Goal: Transaction & Acquisition: Book appointment/travel/reservation

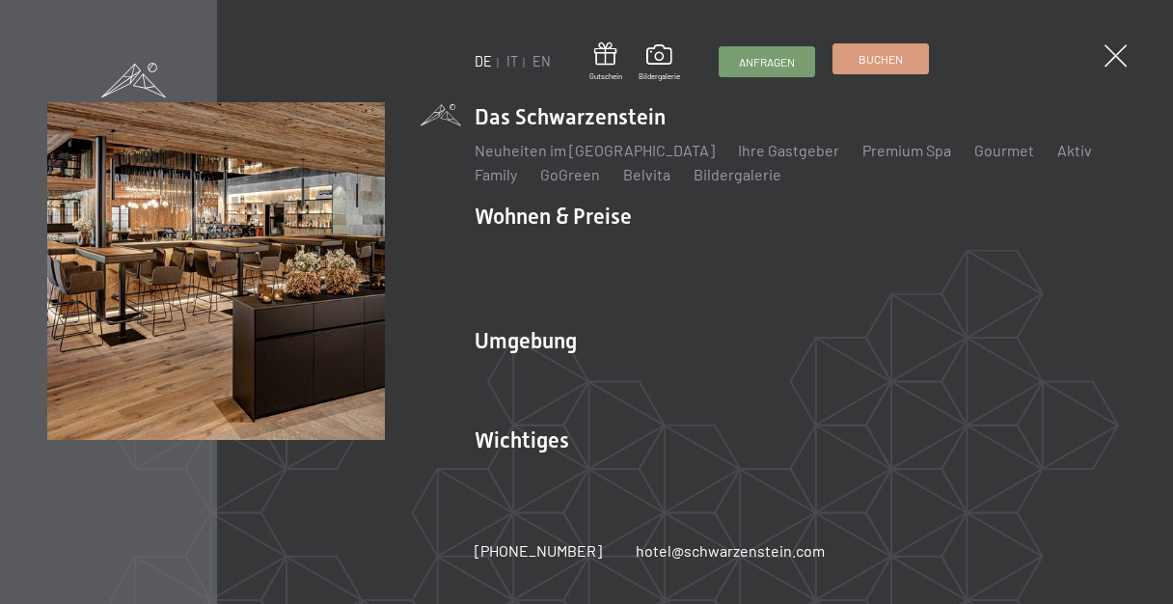
click at [876, 70] on link "Buchen" at bounding box center [881, 58] width 95 height 29
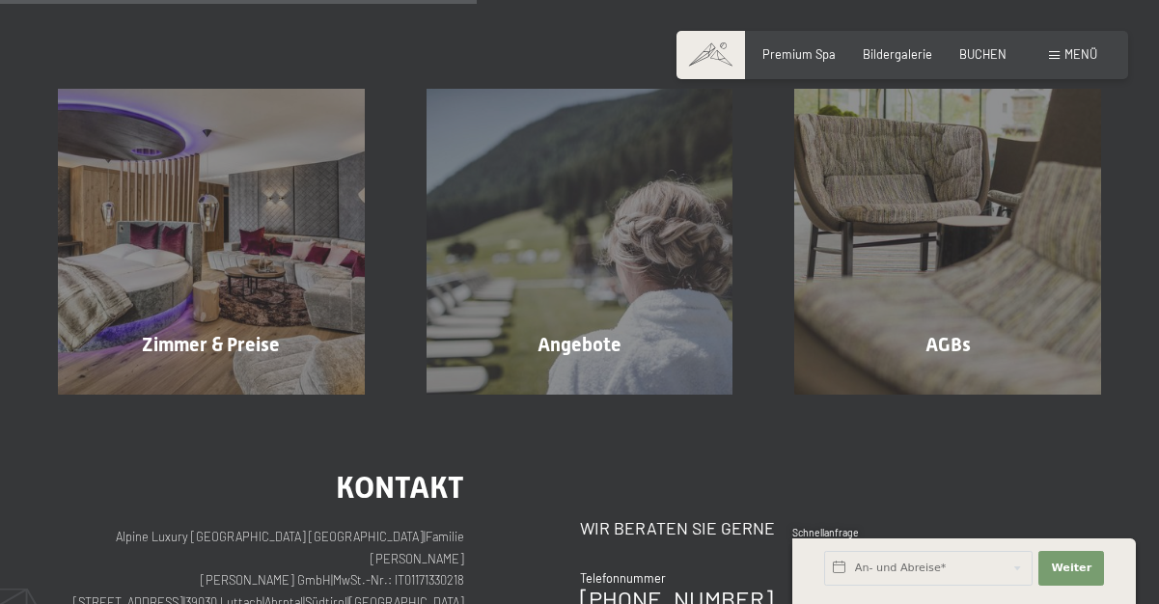
scroll to position [386, 0]
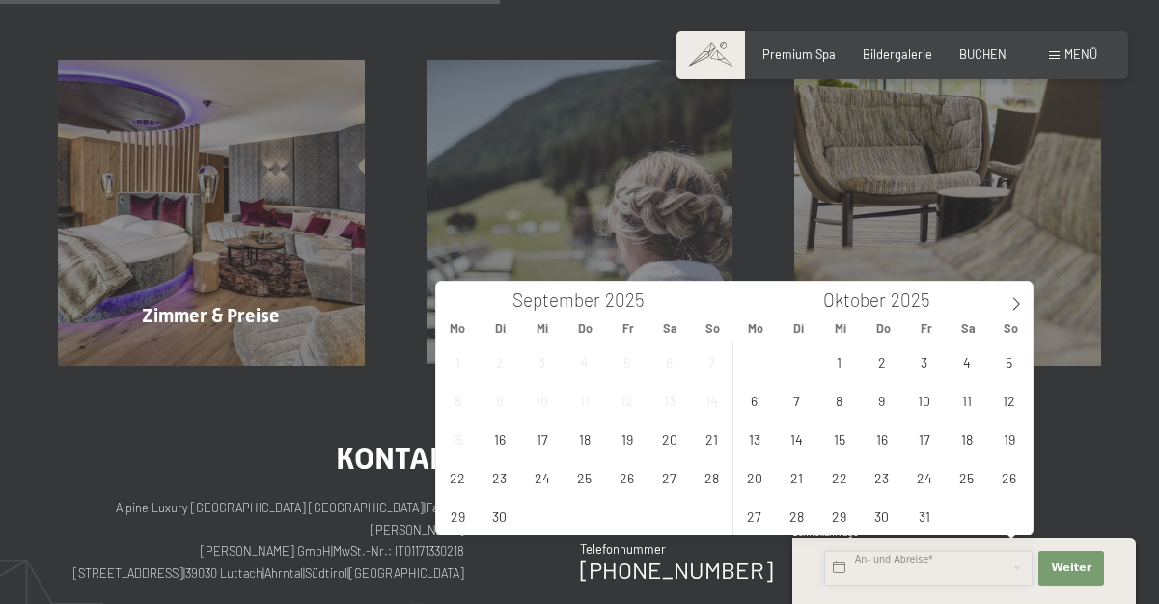
click at [932, 558] on input "text" at bounding box center [928, 568] width 208 height 35
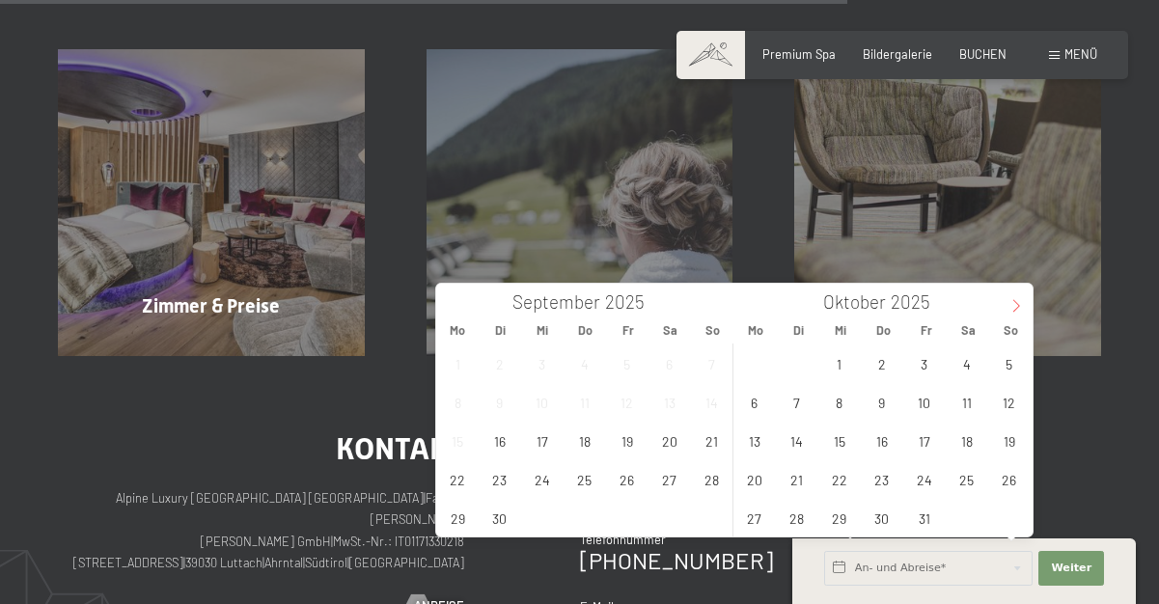
click at [1011, 313] on icon at bounding box center [1016, 306] width 14 height 14
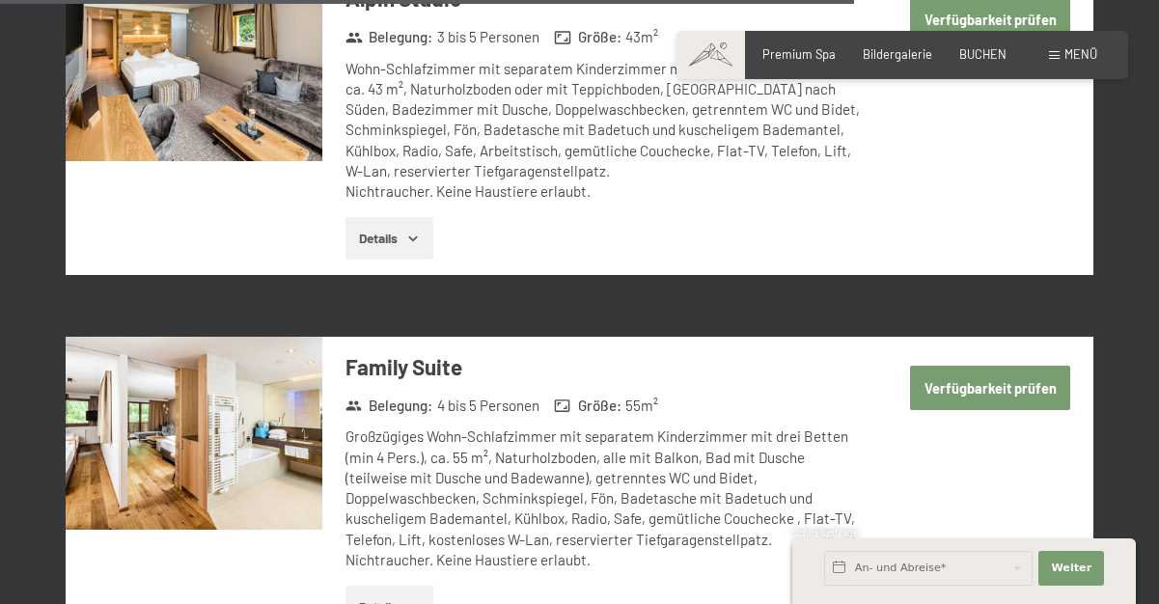
type input "2026"
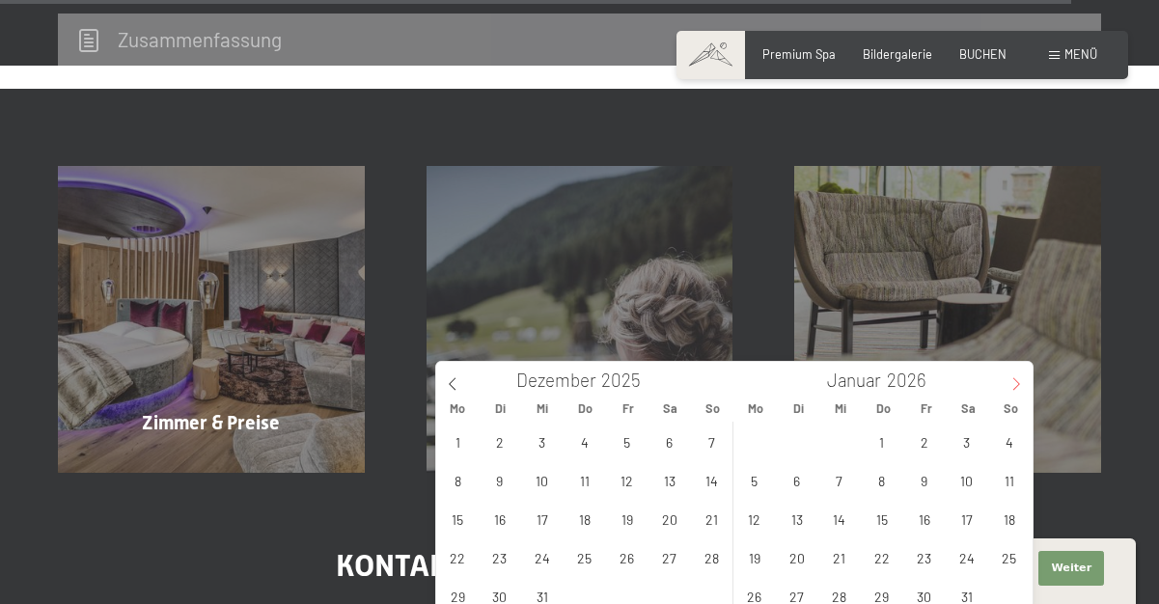
scroll to position [6249, 0]
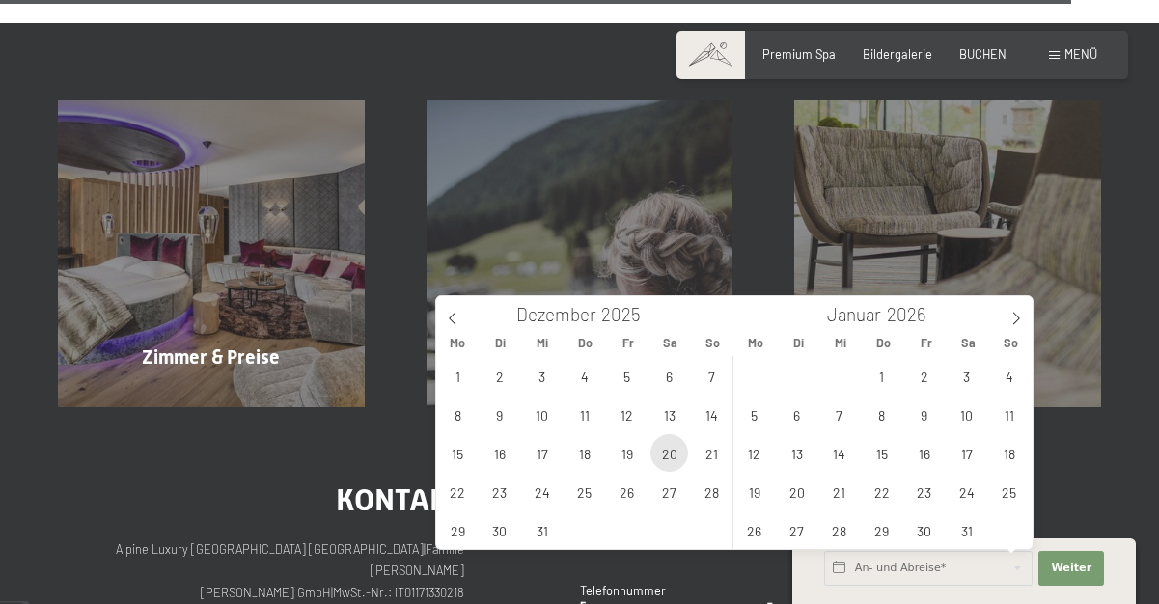
click at [662, 455] on span "20" at bounding box center [669, 453] width 38 height 38
click at [557, 492] on span "24" at bounding box center [542, 492] width 38 height 38
type input "Sa. 20.12.2025 - Mi. 24.12.2025"
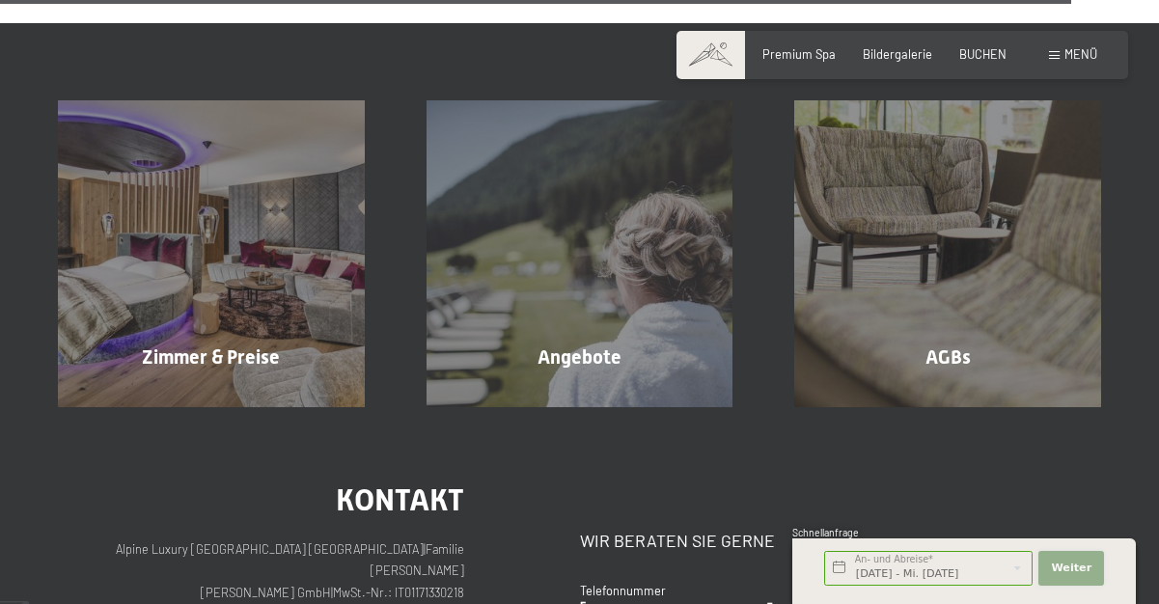
click at [1084, 557] on button "Weiter Adressfelder ausblenden" at bounding box center [1071, 568] width 66 height 35
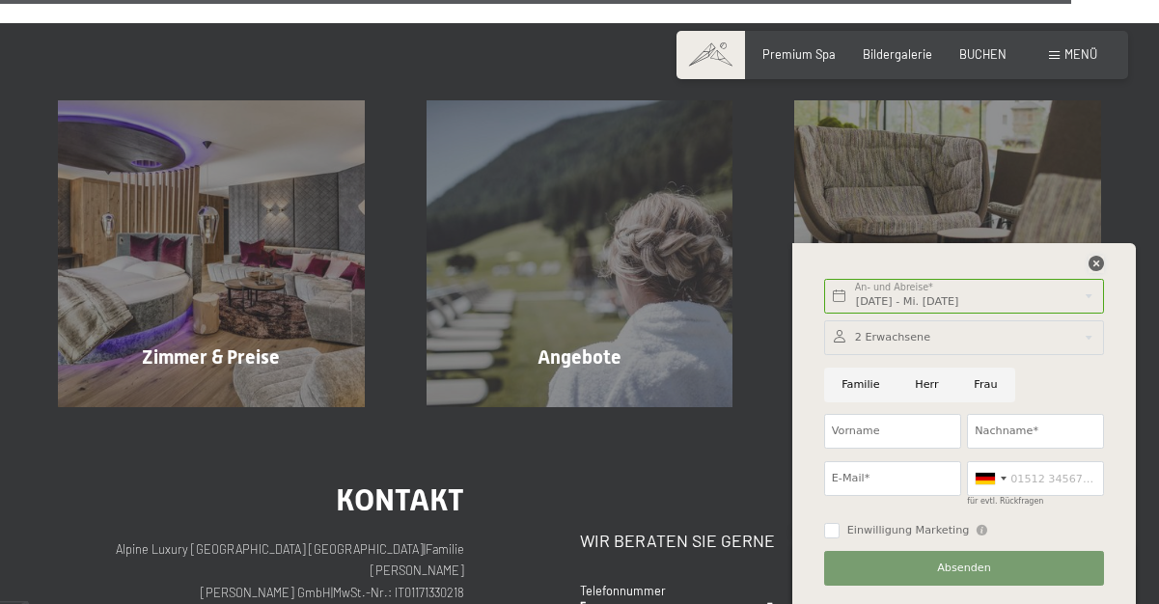
click at [1104, 270] on icon at bounding box center [1095, 263] width 15 height 15
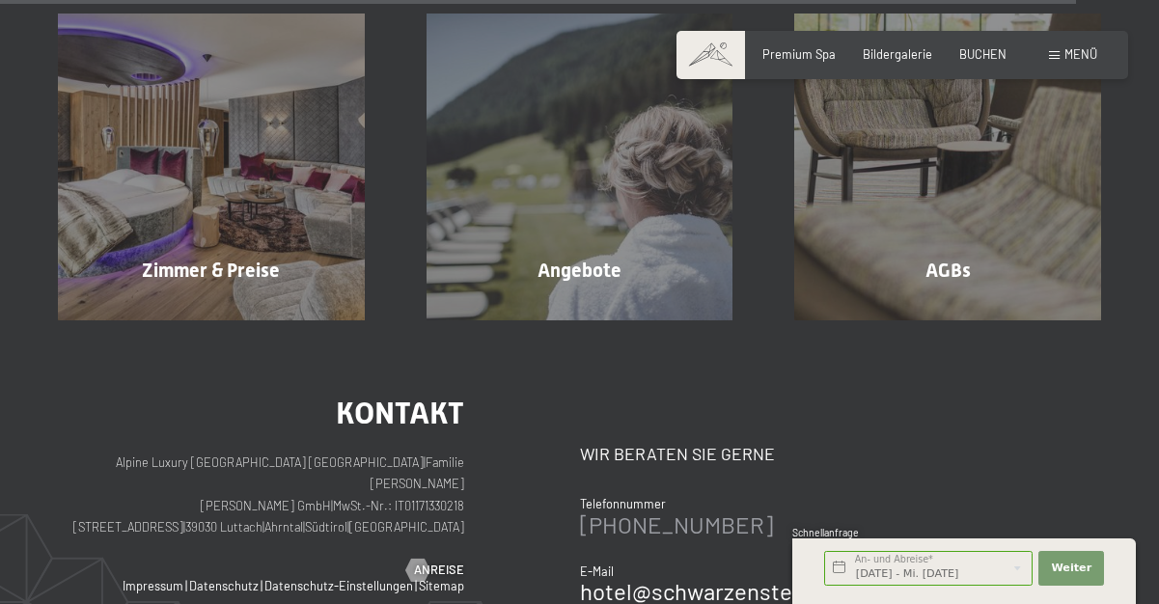
scroll to position [6442, 0]
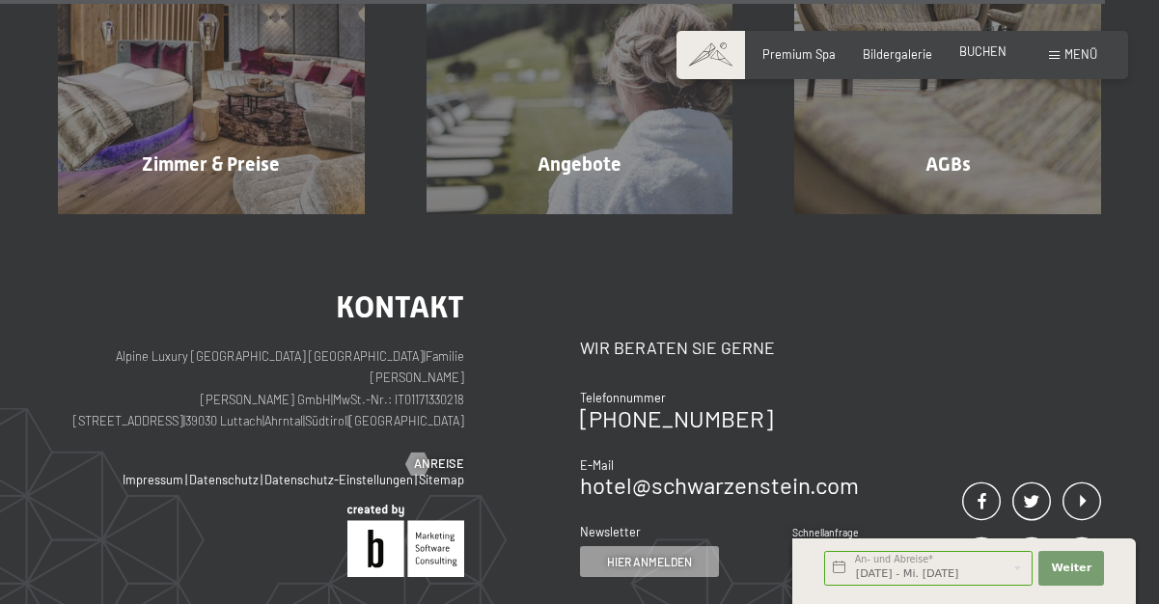
click at [999, 54] on span "BUCHEN" at bounding box center [982, 50] width 47 height 15
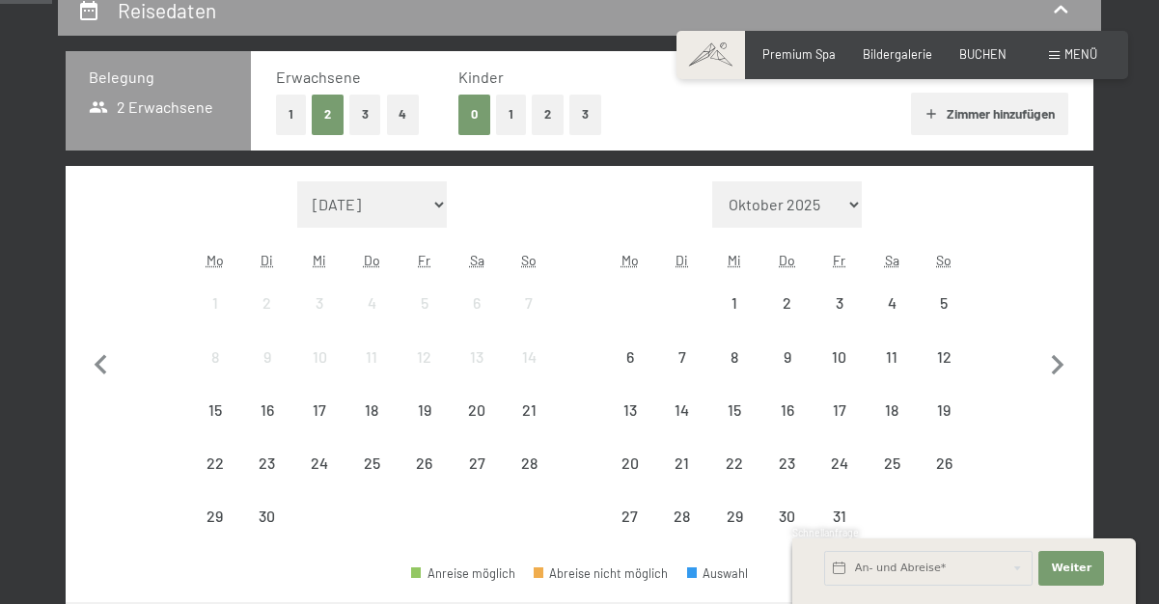
scroll to position [386, 0]
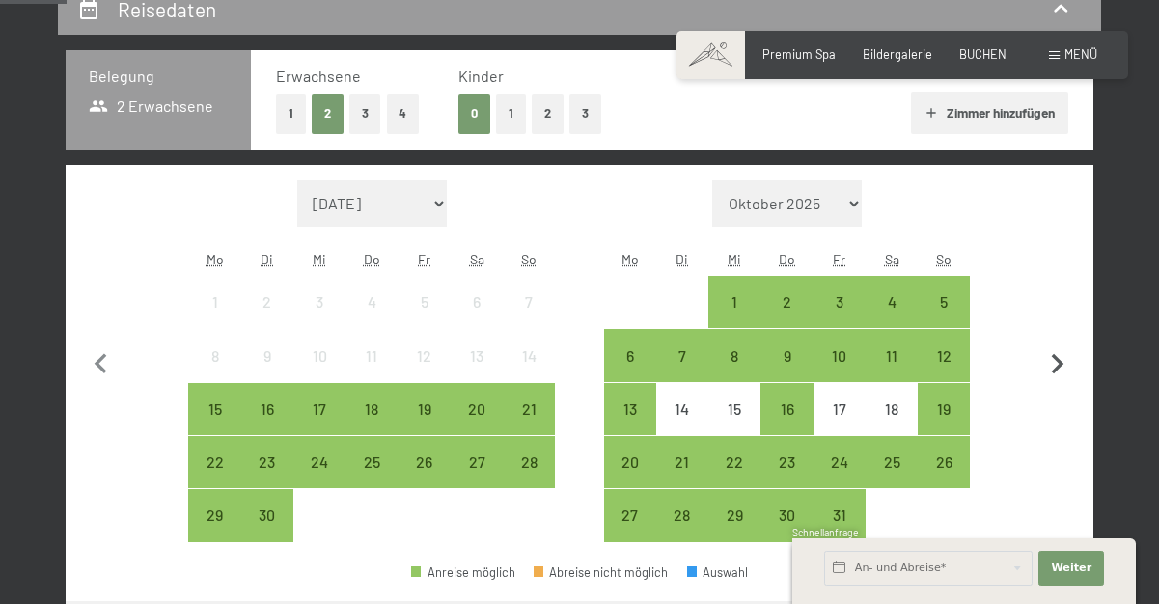
click at [1058, 370] on icon "button" at bounding box center [1057, 364] width 41 height 41
select select "2025-10-01"
select select "2025-11-01"
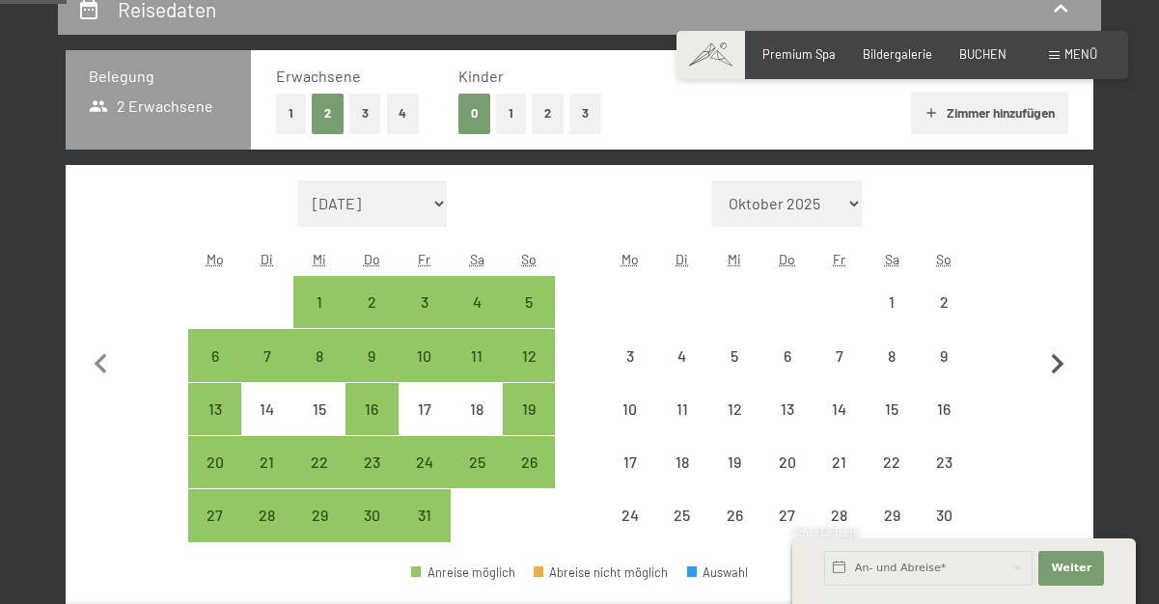
click at [1057, 368] on icon "button" at bounding box center [1058, 364] width 13 height 20
select select "2025-11-01"
select select "2025-12-01"
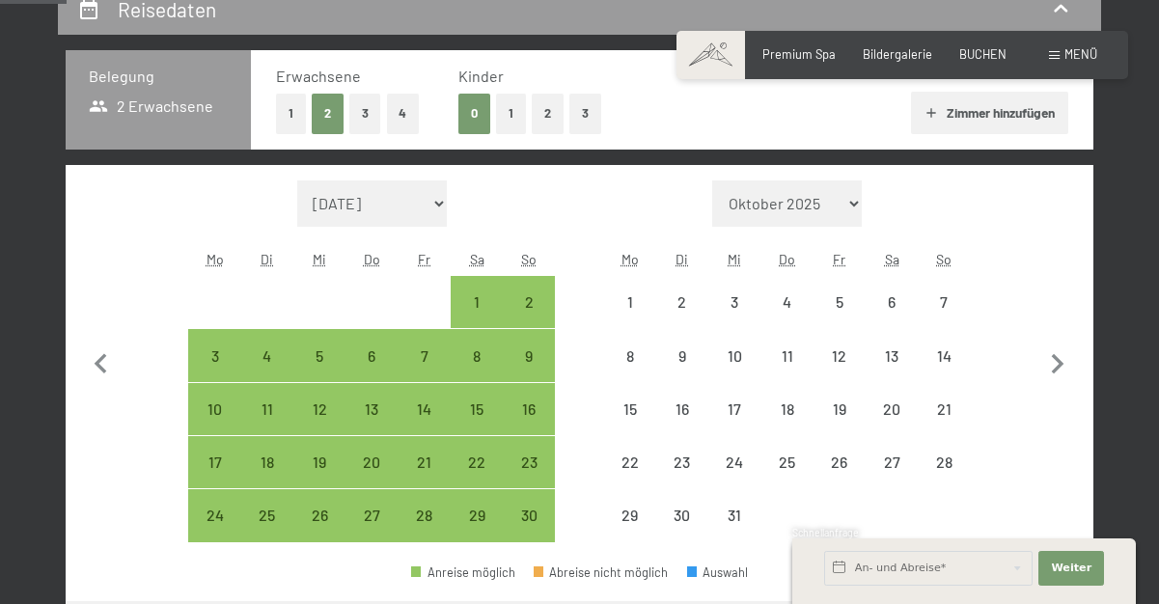
select select "2025-11-01"
select select "2025-12-01"
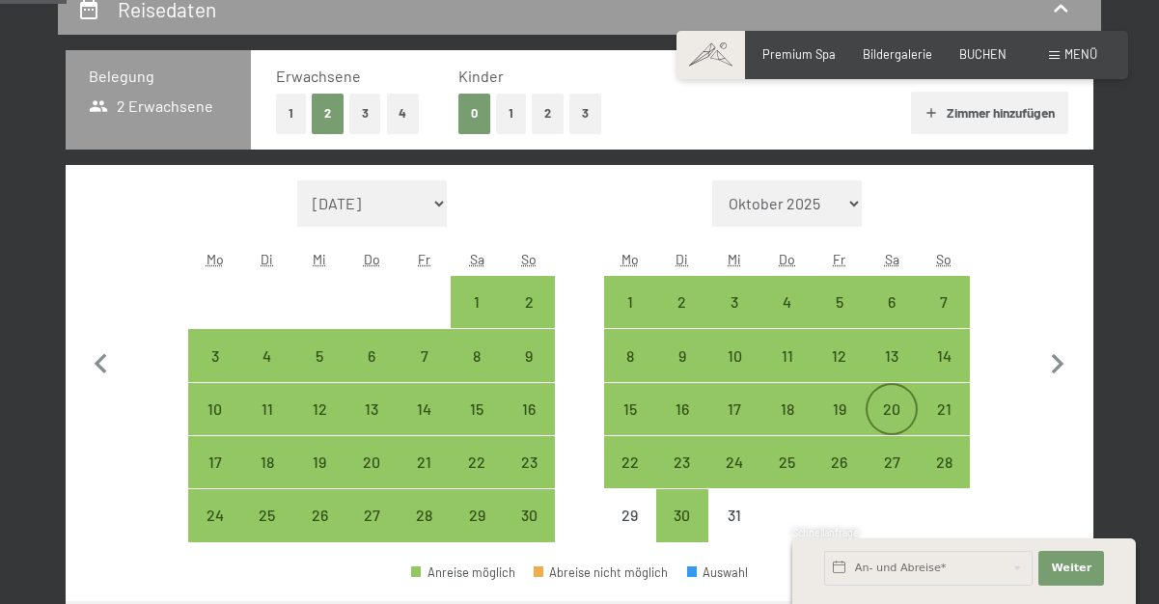
click at [882, 404] on div "20" at bounding box center [891, 425] width 48 height 48
select select "2025-11-01"
select select "2025-12-01"
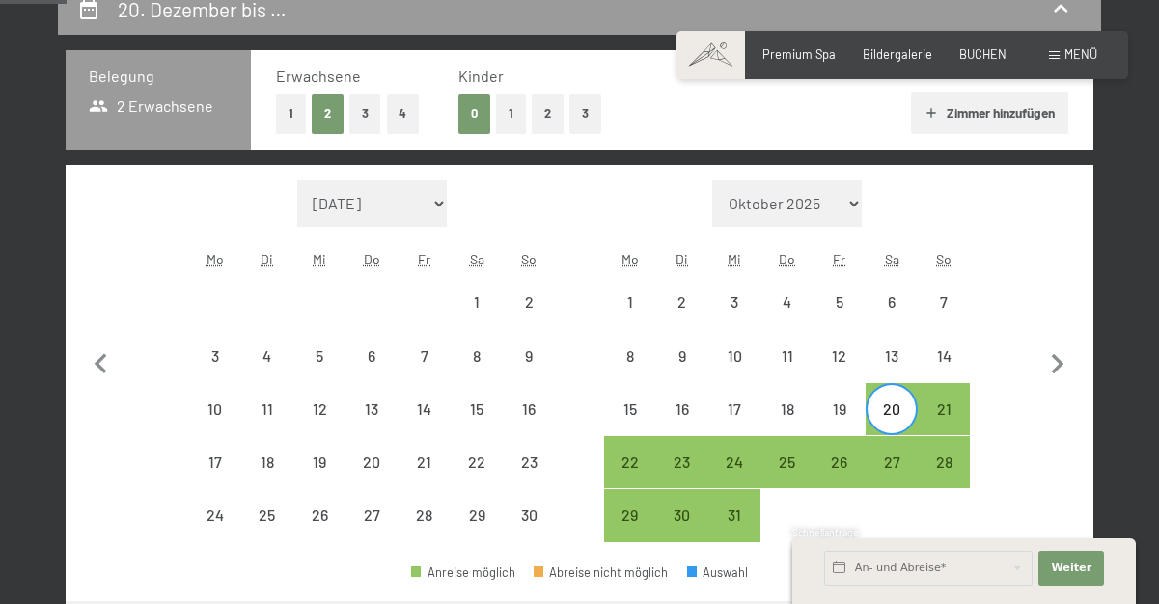
click at [707, 474] on div "23" at bounding box center [682, 462] width 52 height 52
select select "2025-11-01"
select select "2025-12-01"
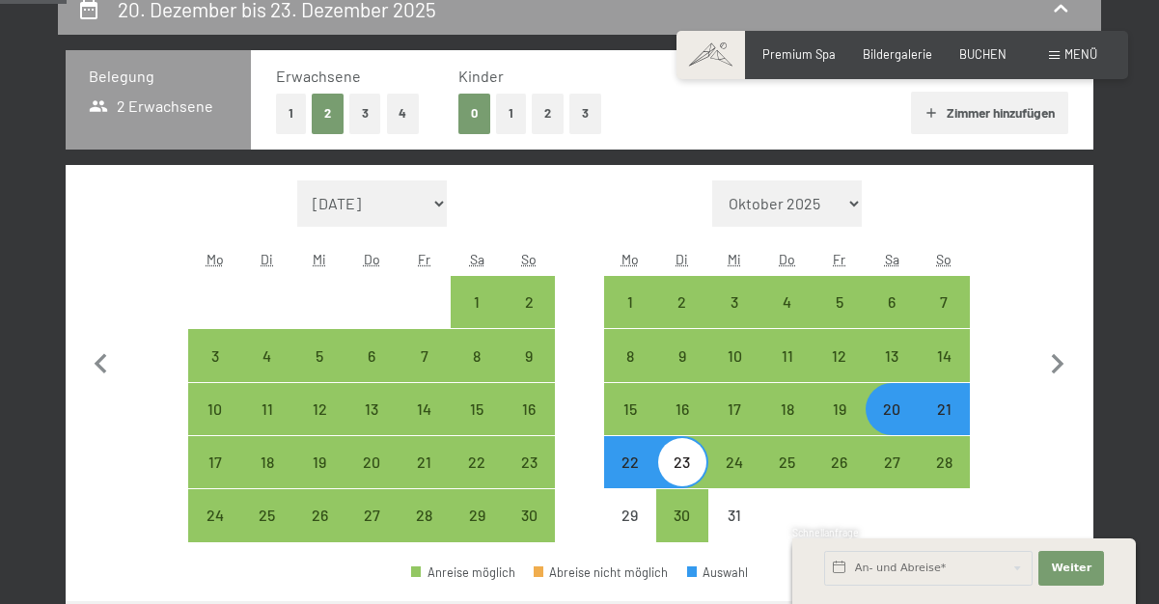
click at [893, 413] on div "20" at bounding box center [891, 425] width 48 height 48
select select "2025-11-01"
select select "2025-12-01"
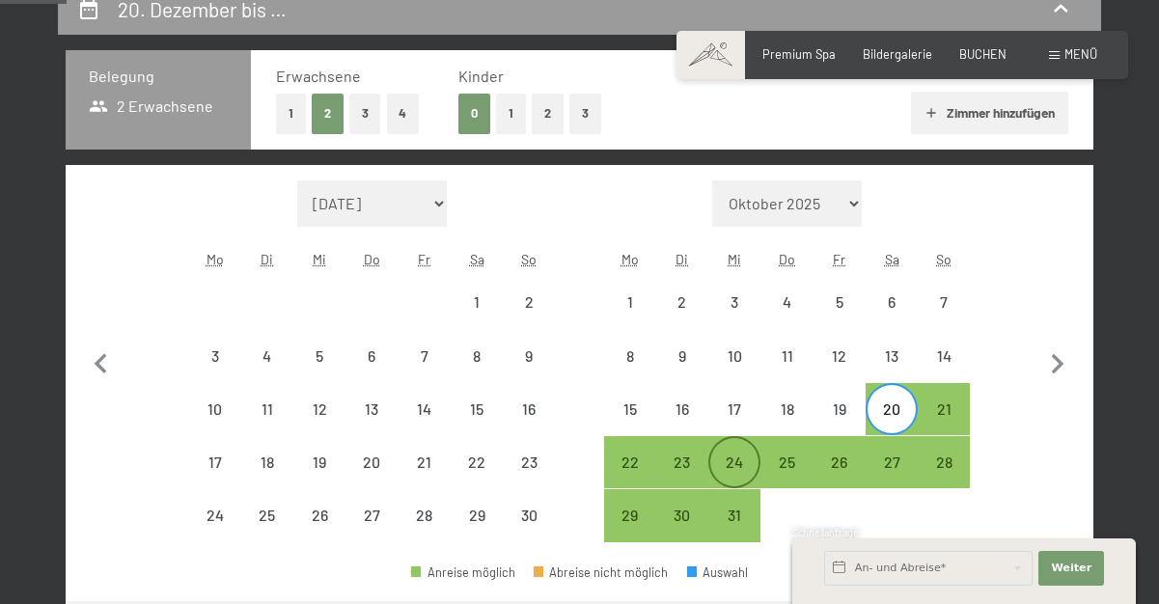
click at [730, 452] on div "24" at bounding box center [734, 462] width 48 height 48
select select "2025-11-01"
select select "2025-12-01"
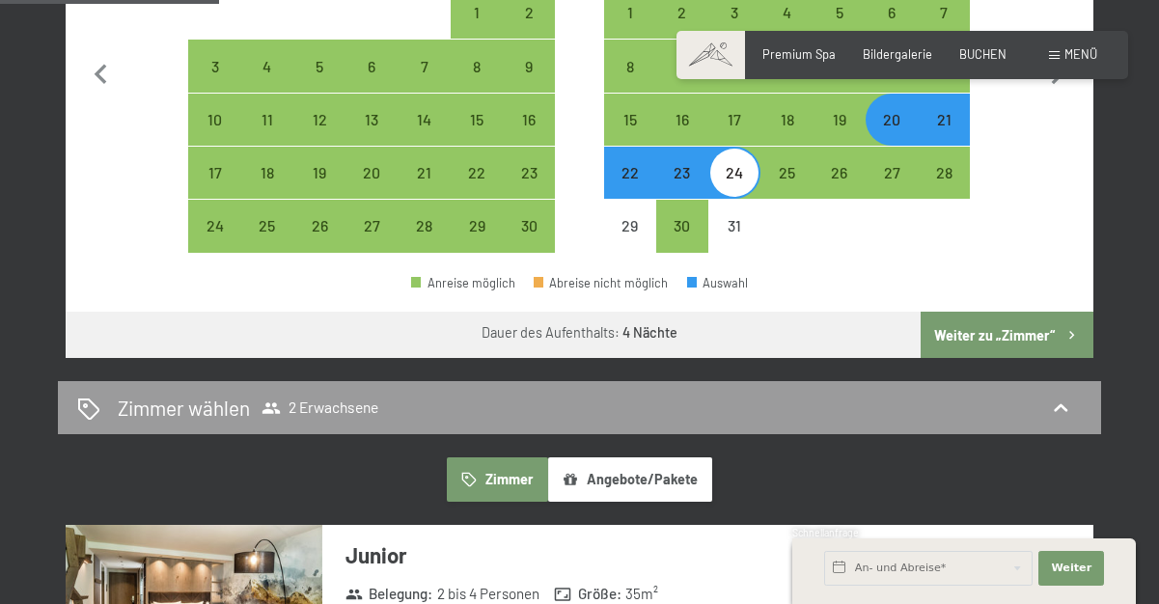
click at [984, 341] on button "Weiter zu „Zimmer“" at bounding box center [1006, 335] width 173 height 46
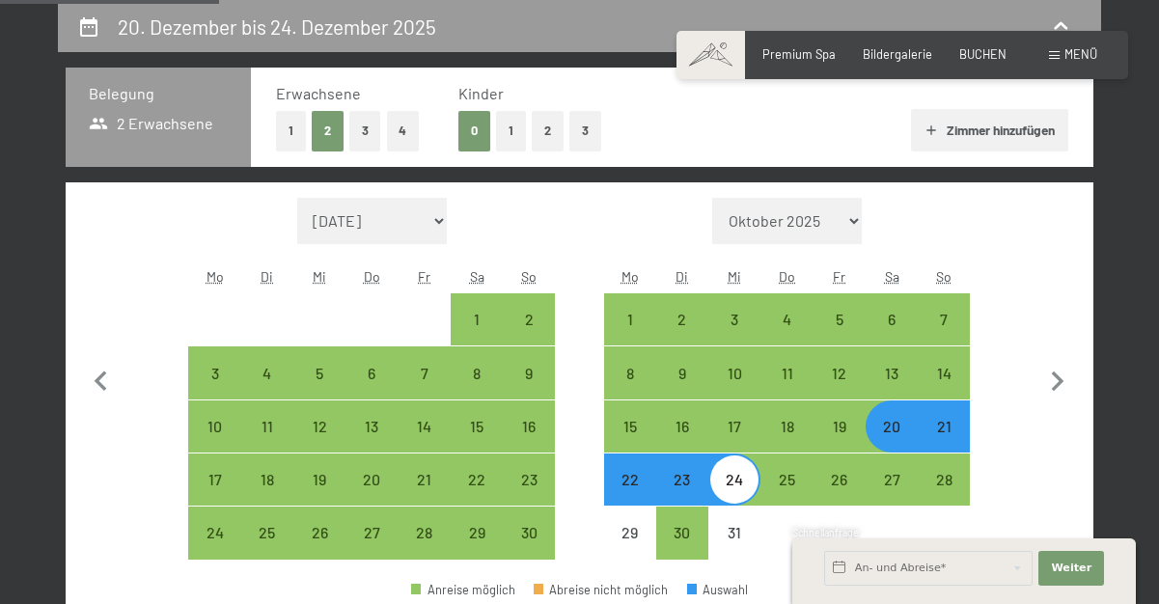
select select "2025-11-01"
select select "2025-12-01"
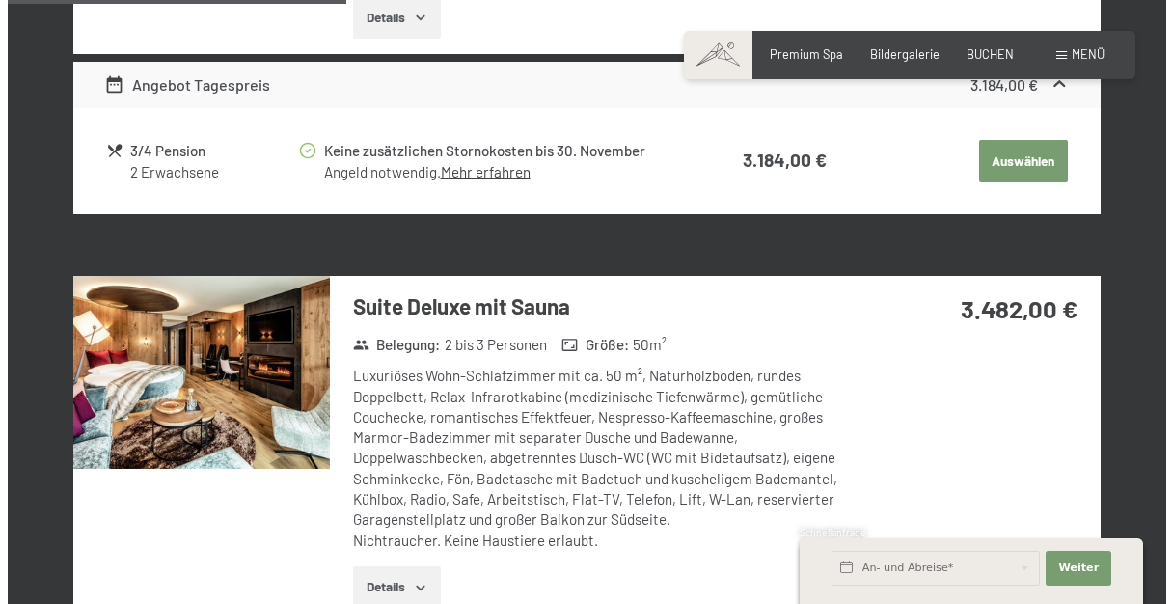
scroll to position [1719, 0]
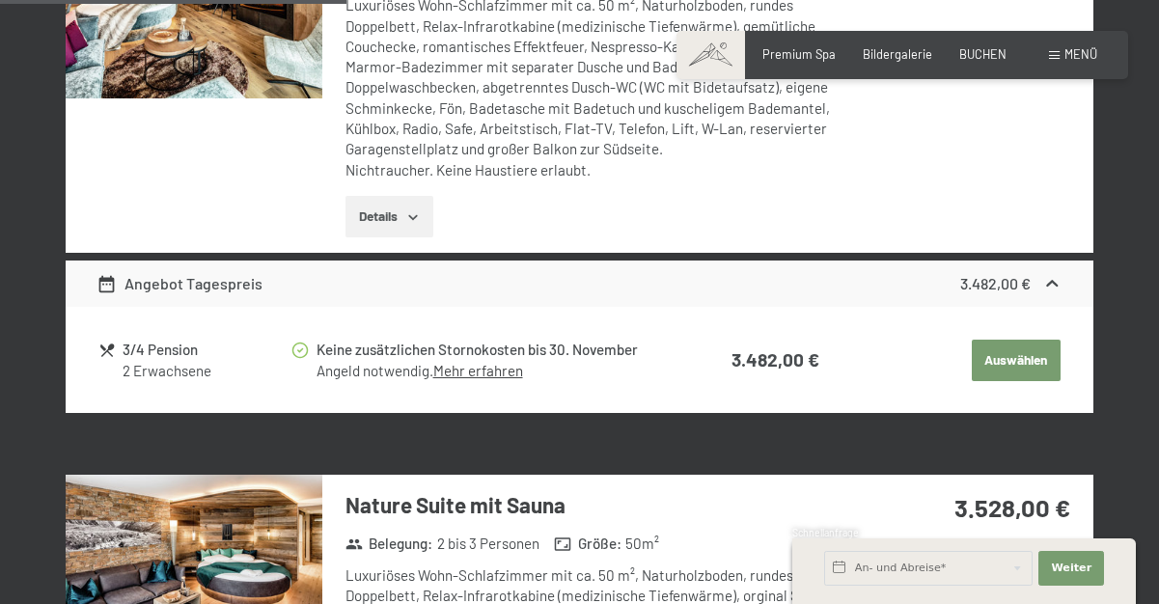
click at [1087, 46] on div "Buchen Anfragen Premium Spa Bildergalerie BUCHEN Menü DE IT EN Gutschein Bilder…" at bounding box center [902, 54] width 390 height 17
click at [1082, 63] on div "Menü" at bounding box center [1073, 54] width 48 height 17
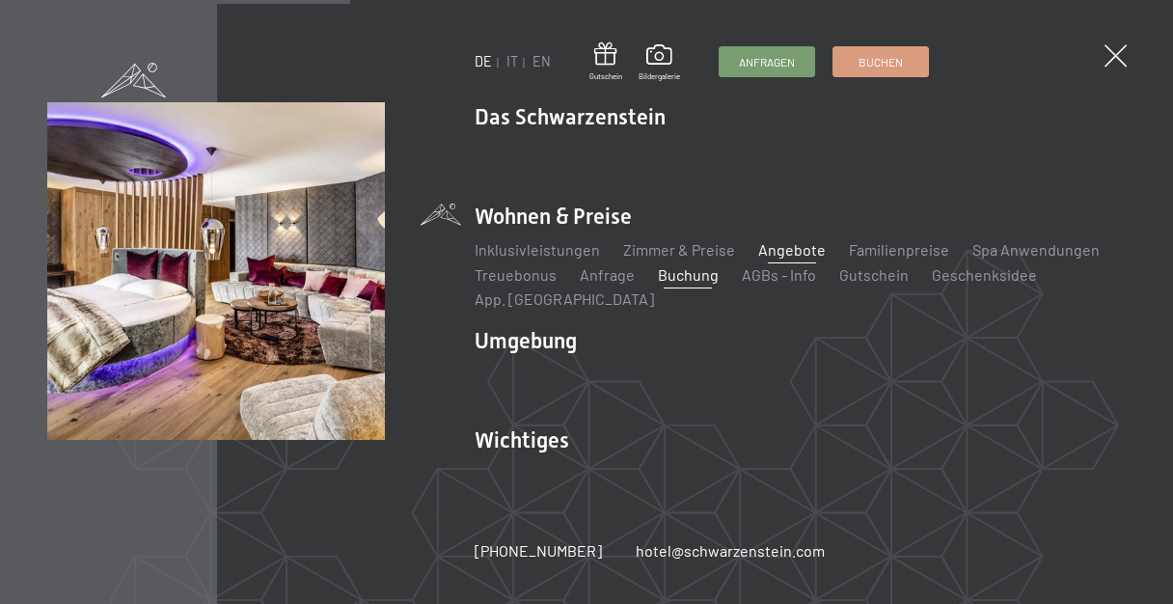
click at [781, 245] on link "Angebote" at bounding box center [792, 249] width 68 height 18
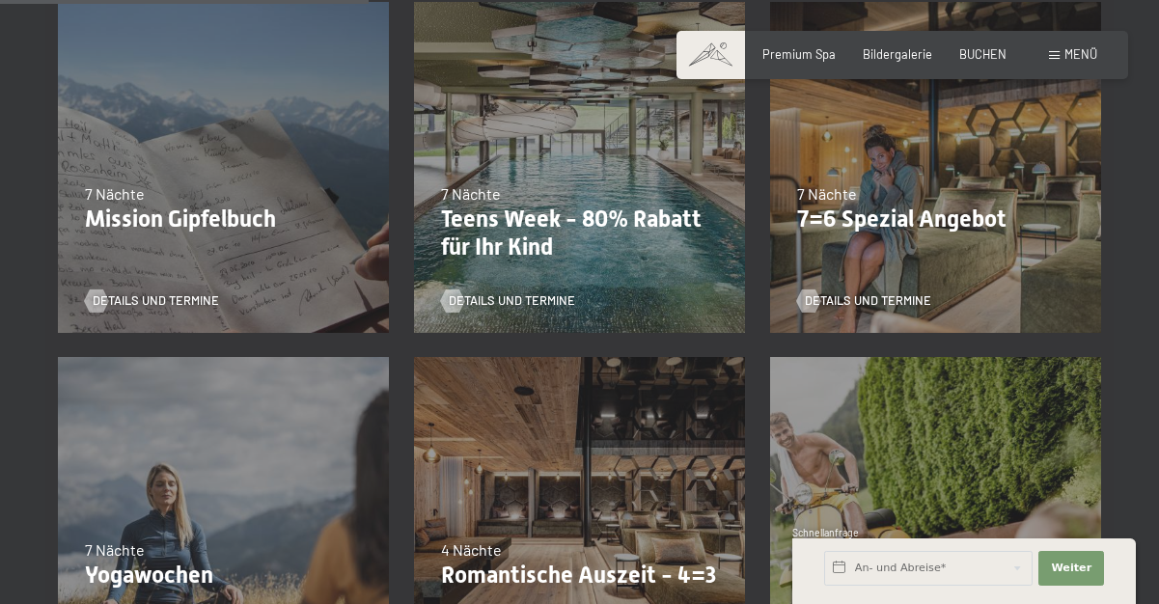
scroll to position [965, 0]
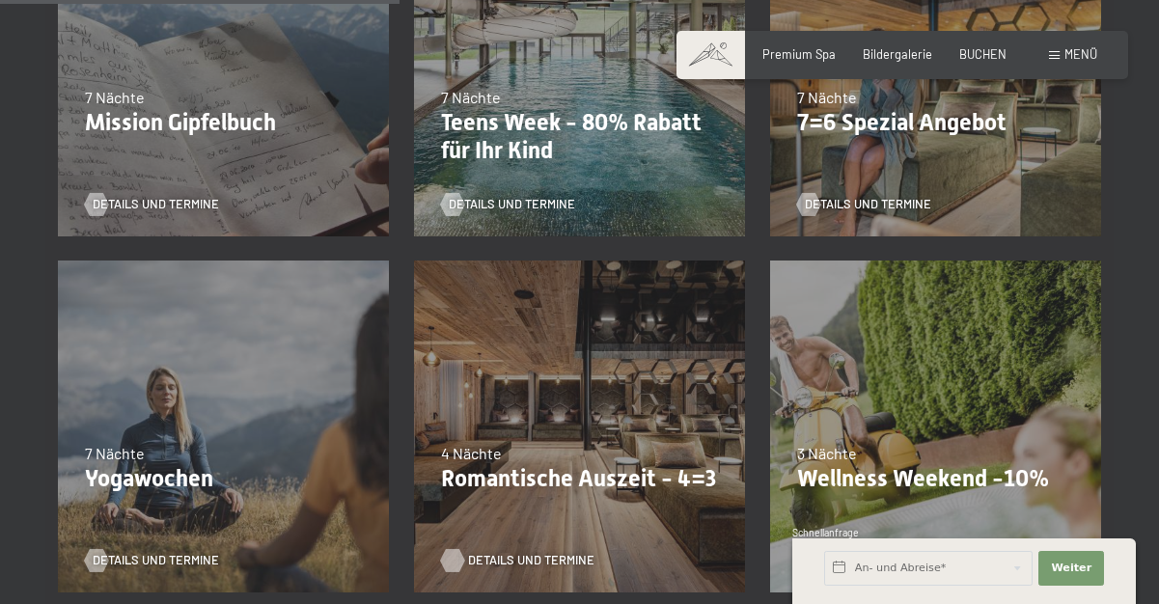
click at [513, 558] on span "Details und Termine" at bounding box center [531, 560] width 126 height 17
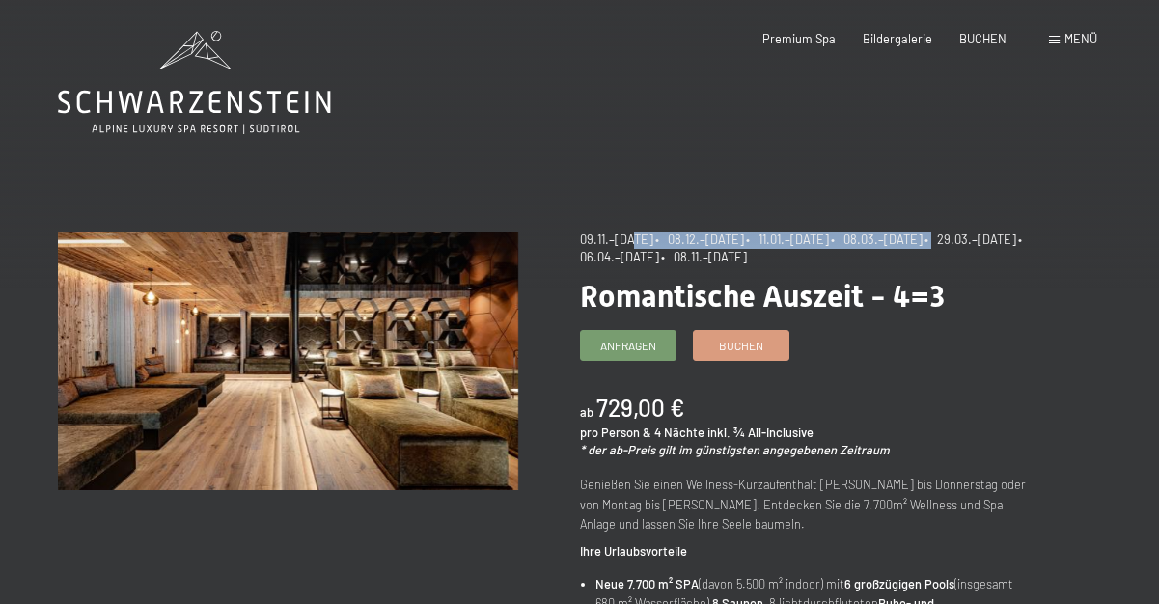
drag, startPoint x: 1013, startPoint y: 239, endPoint x: 626, endPoint y: 214, distance: 387.7
drag, startPoint x: 626, startPoint y: 214, endPoint x: 416, endPoint y: 118, distance: 231.4
